Goal: Information Seeking & Learning: Learn about a topic

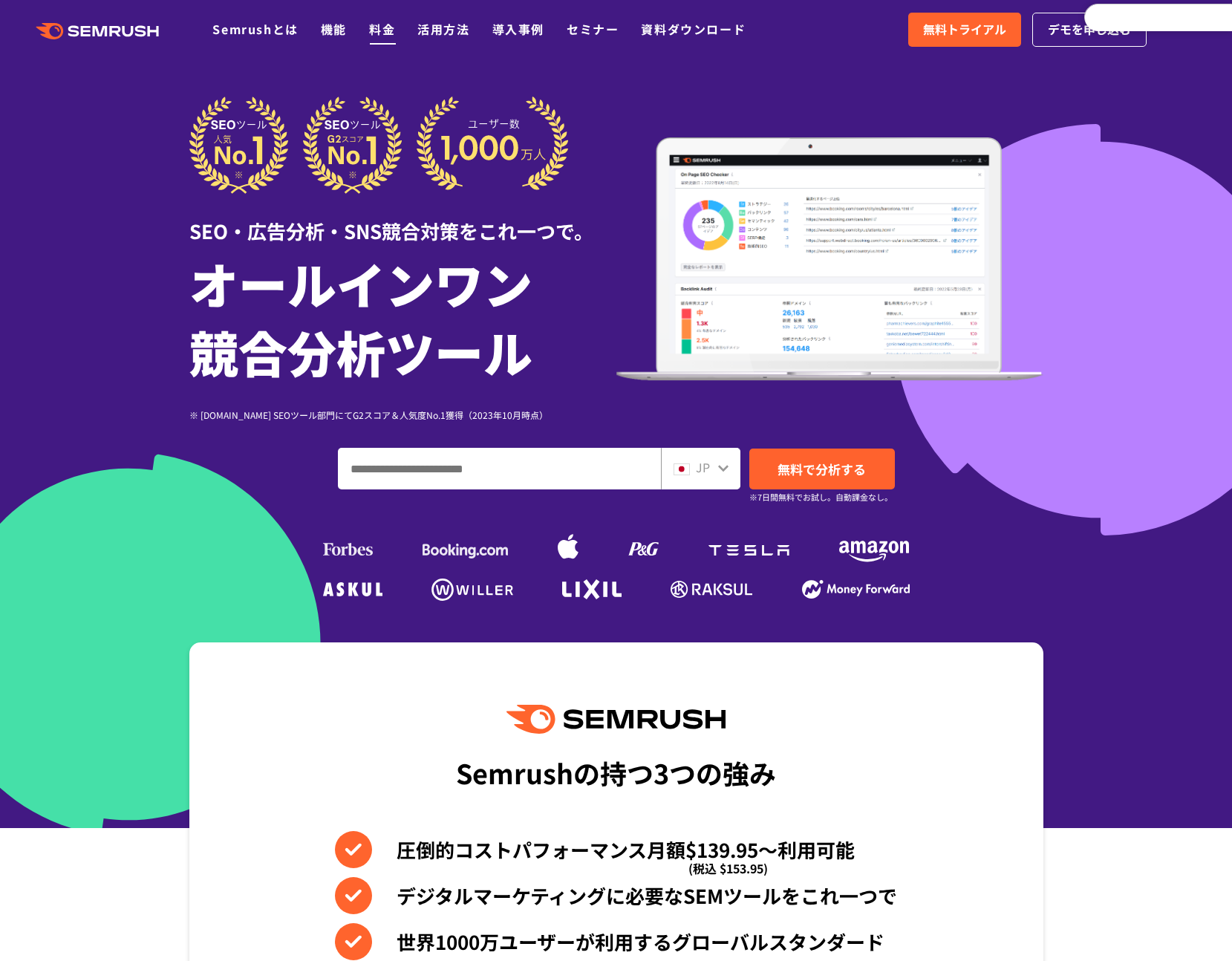
click at [384, 35] on link "料金" at bounding box center [382, 29] width 26 height 18
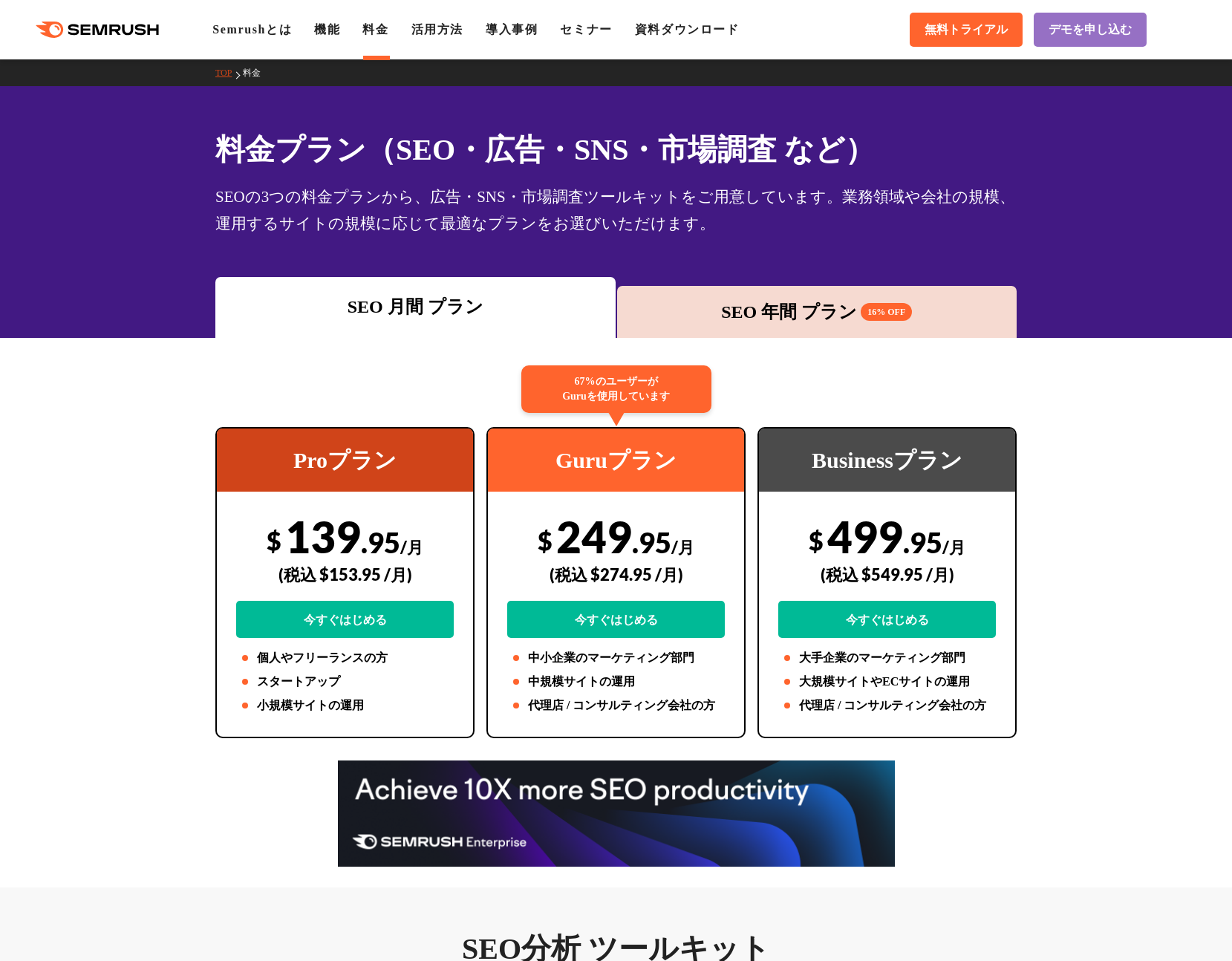
click at [178, 246] on div "料金プラン（SEO・広告・SNS・市場調査 など） SEOの3つの料金プランから、広告・SNS・市場調査ツールキットをご用意しています。業務領域や会社の規模、…" at bounding box center [616, 212] width 1232 height 252
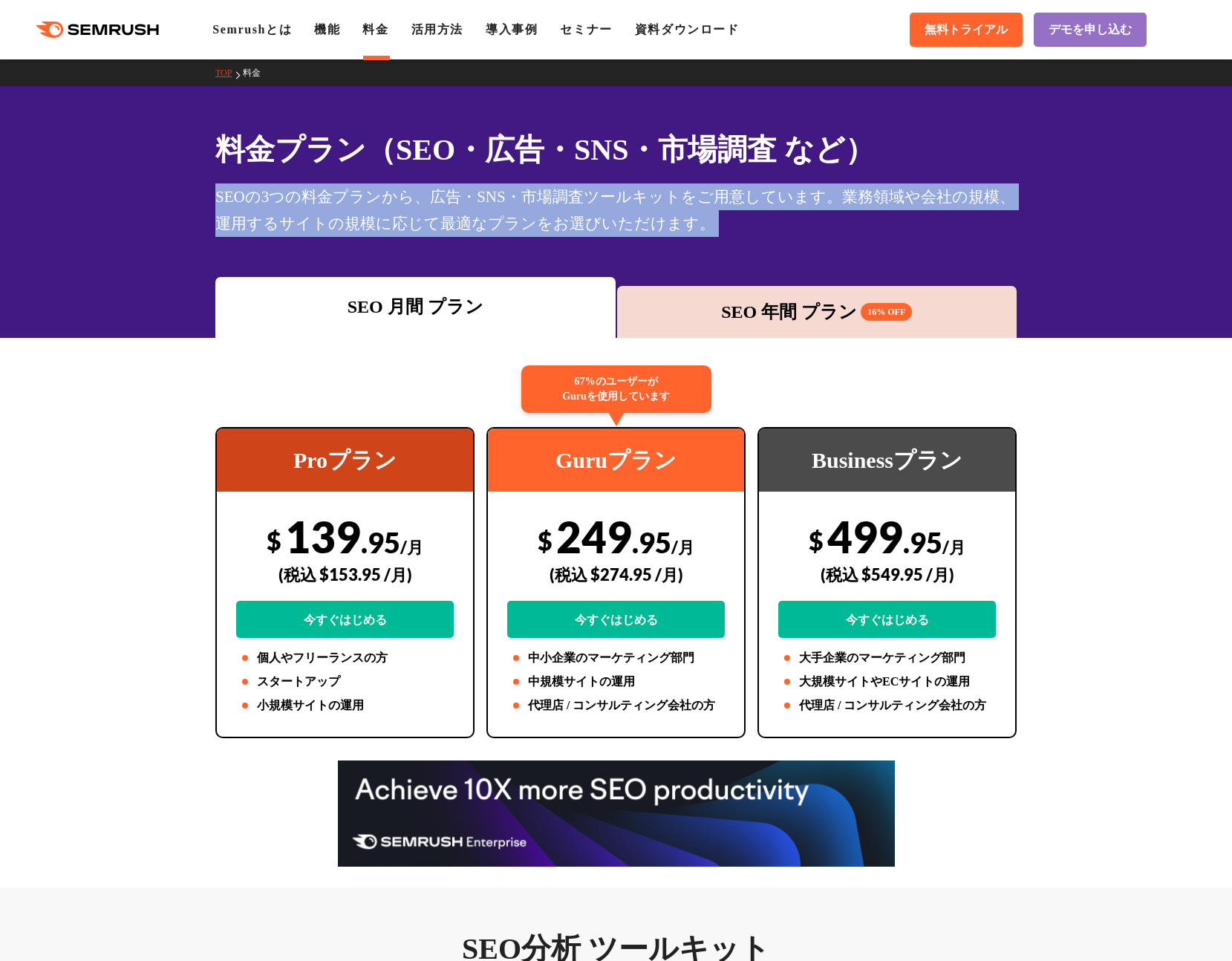
click at [178, 246] on div "料金プラン（SEO・広告・SNS・市場調査 など） SEOの3つの料金プランから、広告・SNS・市場調査ツールキットをご用意しています。業務領域や会社の規模、…" at bounding box center [616, 212] width 1232 height 252
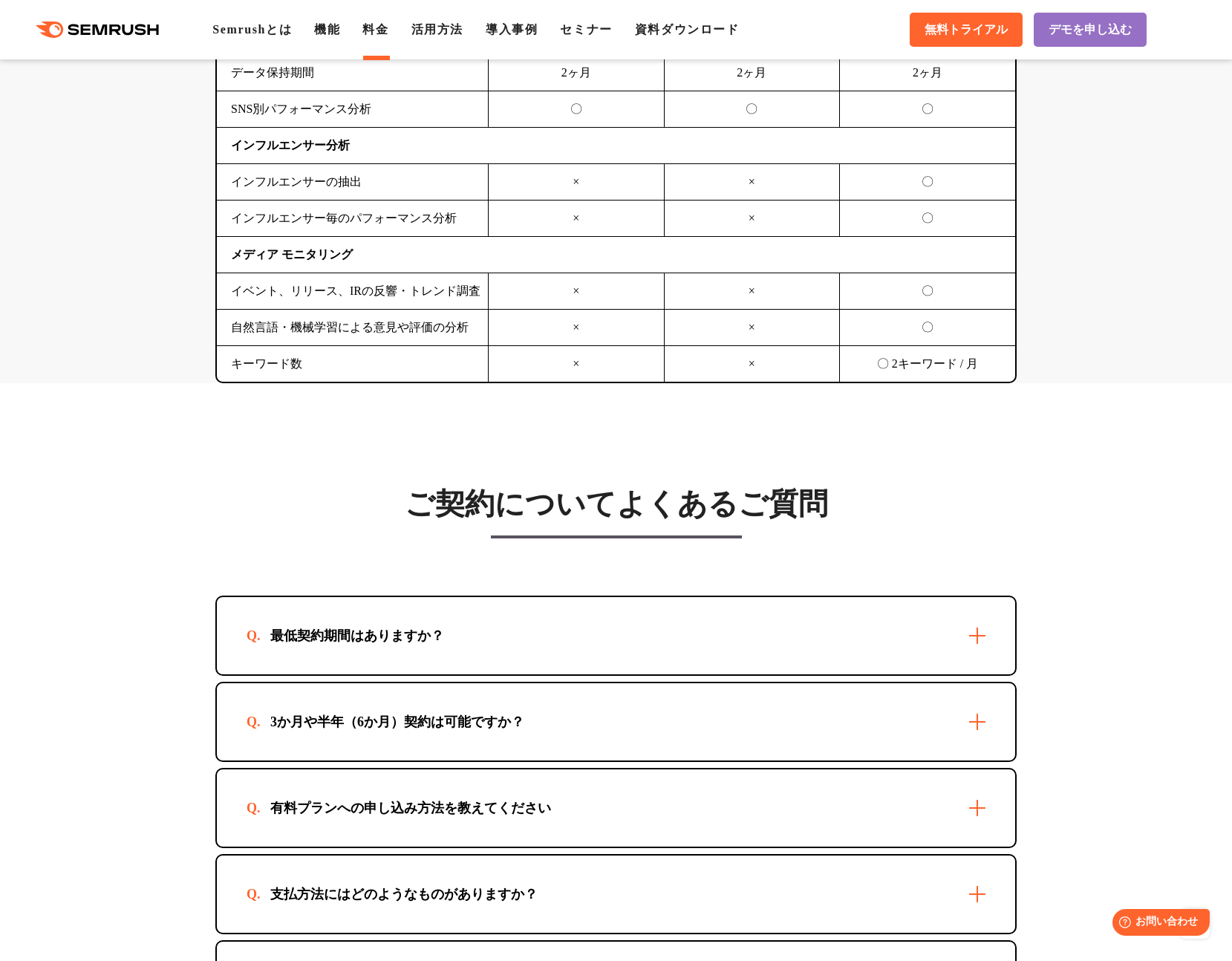
scroll to position [4167, 0]
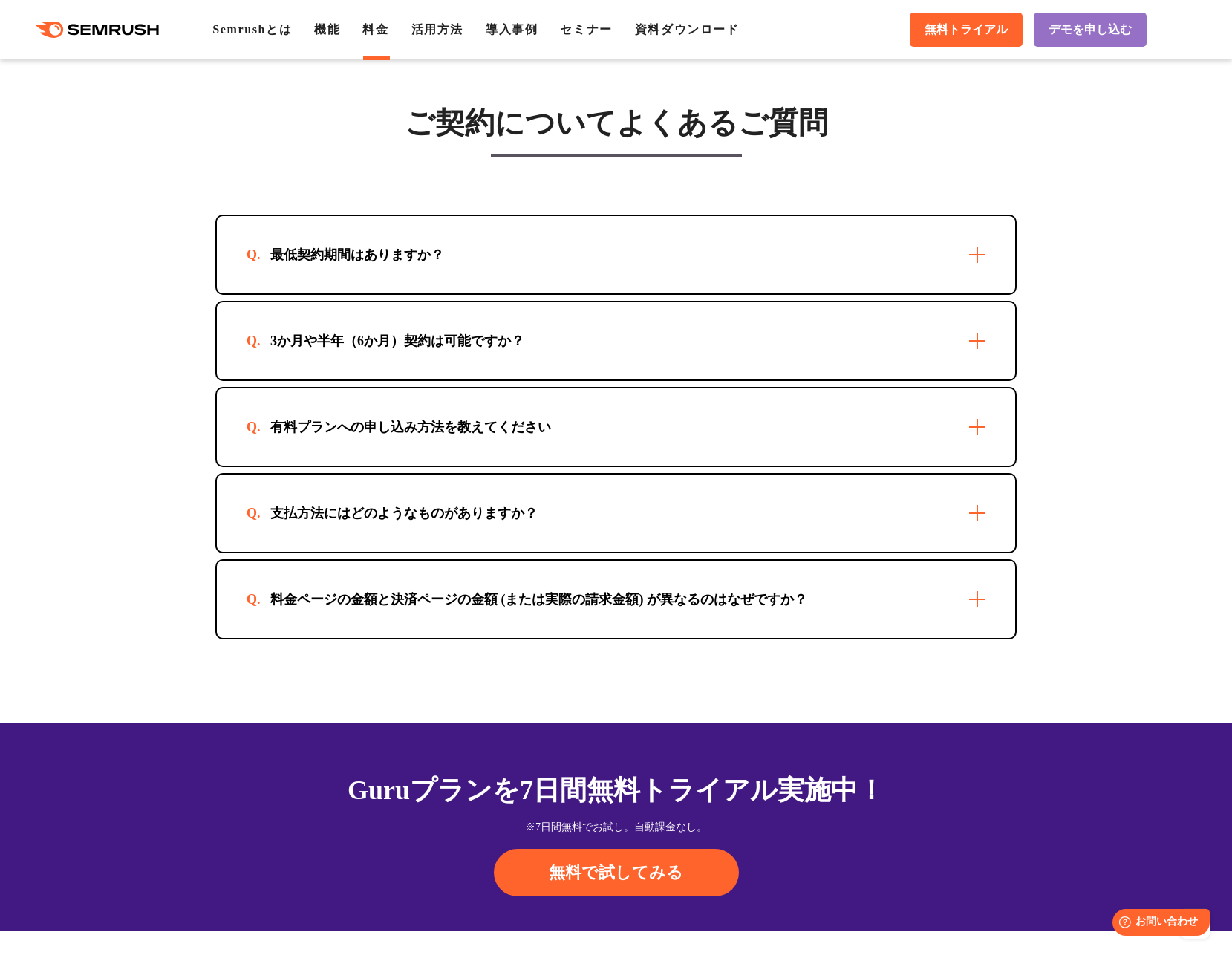
click at [274, 230] on div "最低契約期間はありますか？" at bounding box center [616, 254] width 798 height 77
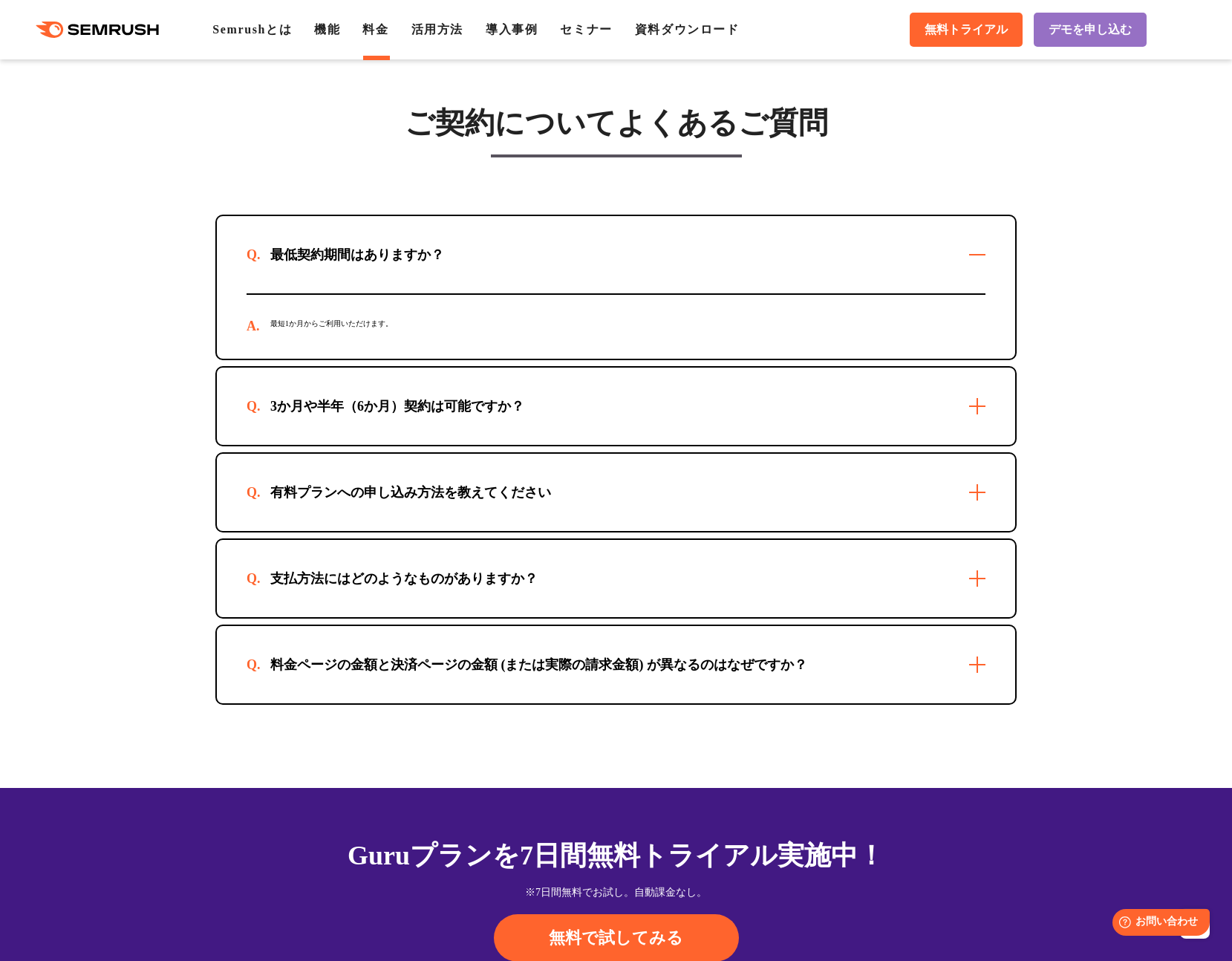
click at [321, 388] on div "3か月や半年（6か月）契約は可能ですか？" at bounding box center [616, 406] width 798 height 77
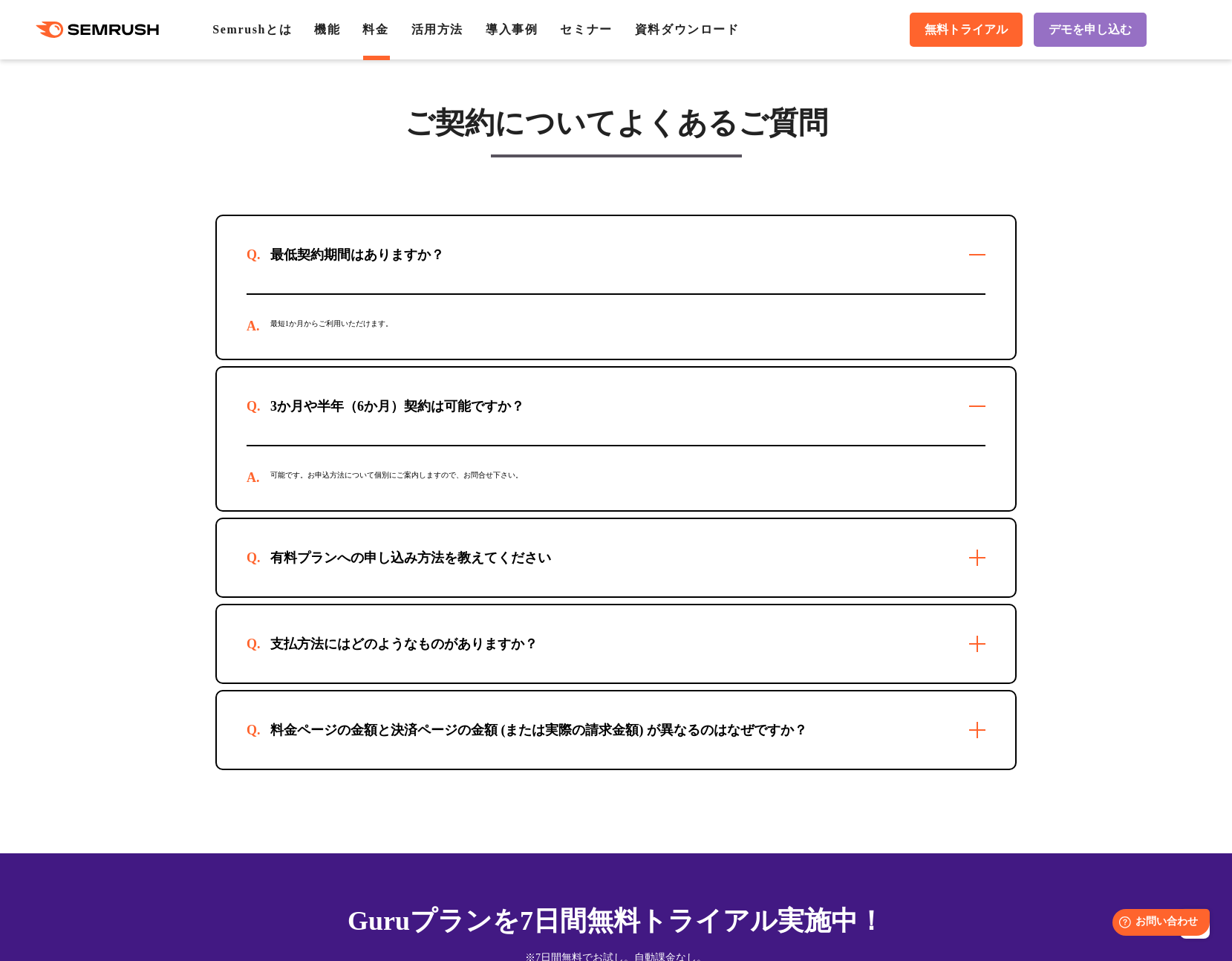
click at [366, 538] on div "有料プランへの申し込み方法を教えてください" at bounding box center [616, 557] width 798 height 77
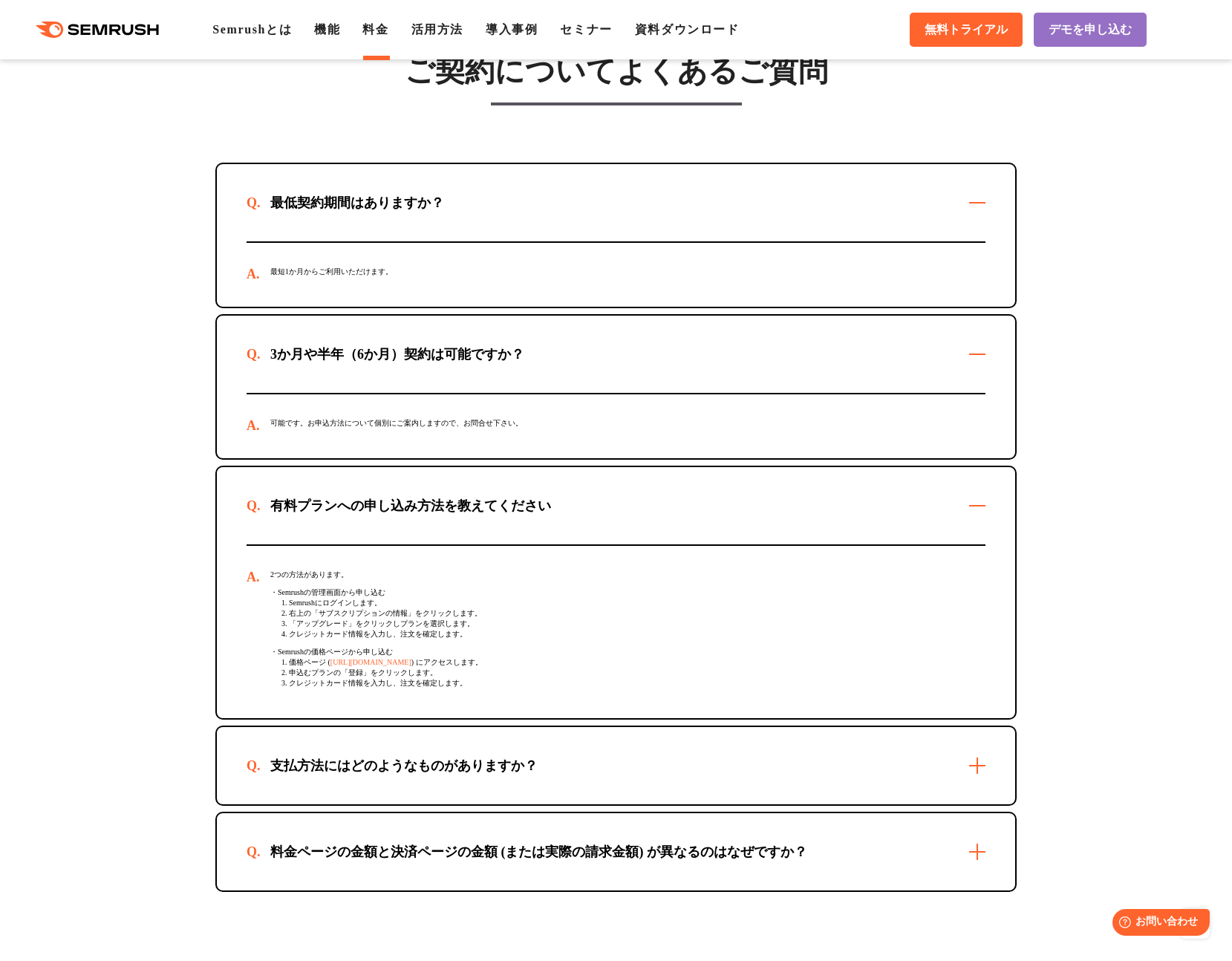
scroll to position [4228, 0]
